Goal: Browse casually

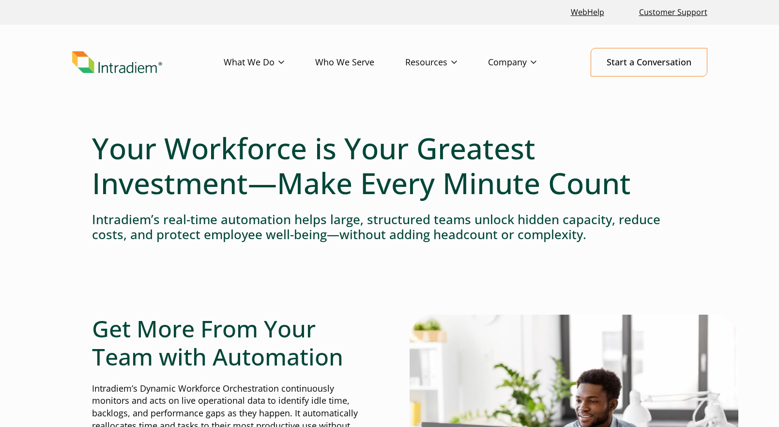
click at [117, 65] on img "Link to homepage of Intradiem" at bounding box center [117, 62] width 90 height 22
drag, startPoint x: 644, startPoint y: 1, endPoint x: 727, endPoint y: 108, distance: 134.9
click at [727, 108] on header "Menu What We Do Platform Who We Serve Resources Blog Events & Webinars News Suc…" at bounding box center [389, 70] width 779 height 91
